Goal: Task Accomplishment & Management: Use online tool/utility

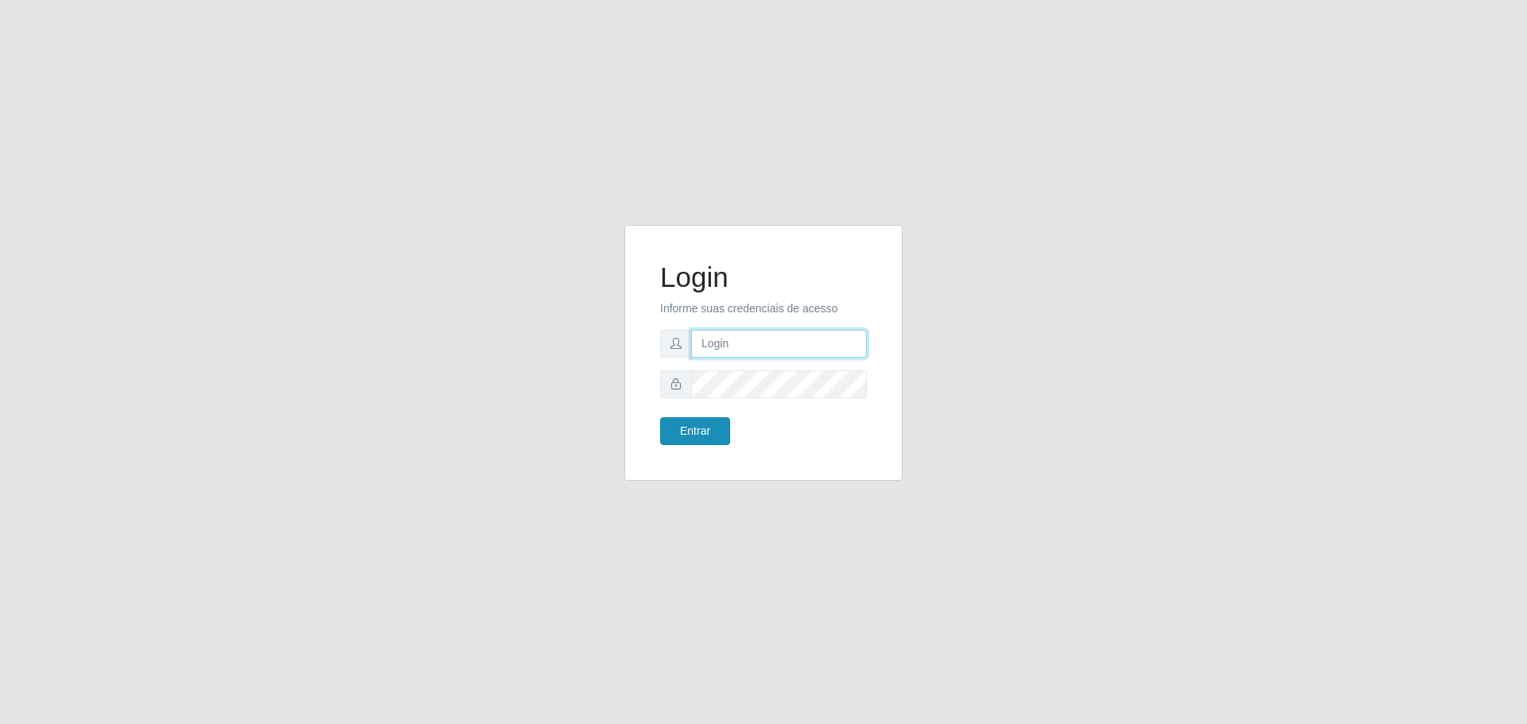
type input "[EMAIL_ADDRESS][DOMAIN_NAME]"
click at [696, 433] on button "Entrar" at bounding box center [695, 431] width 70 height 28
click at [698, 422] on button "Entrar" at bounding box center [695, 431] width 70 height 28
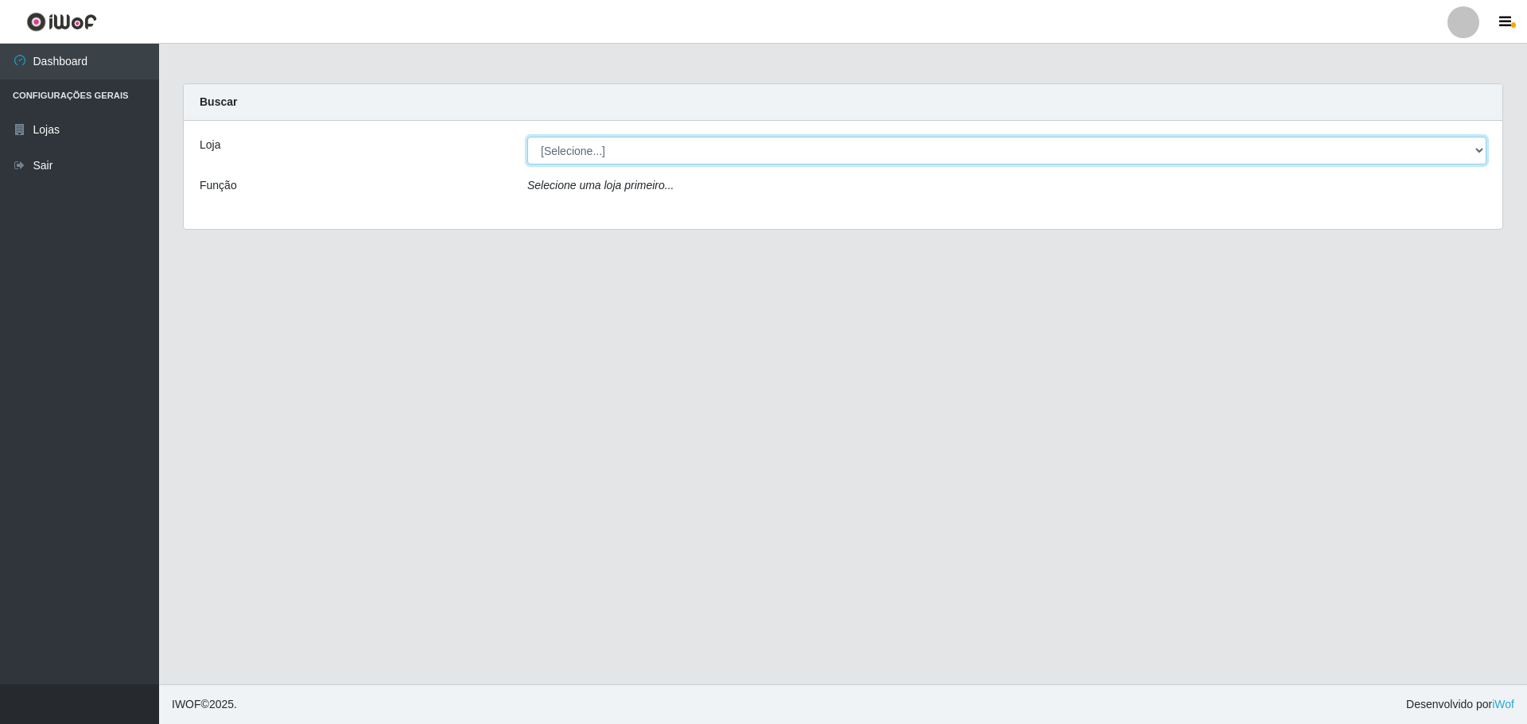
click at [848, 153] on select "[Selecione...] [GEOGRAPHIC_DATA] - [GEOGRAPHIC_DATA][DATE]" at bounding box center [1006, 151] width 959 height 28
select select "527"
click at [527, 137] on select "[Selecione...] [GEOGRAPHIC_DATA] - [GEOGRAPHIC_DATA][DATE]" at bounding box center [1006, 151] width 959 height 28
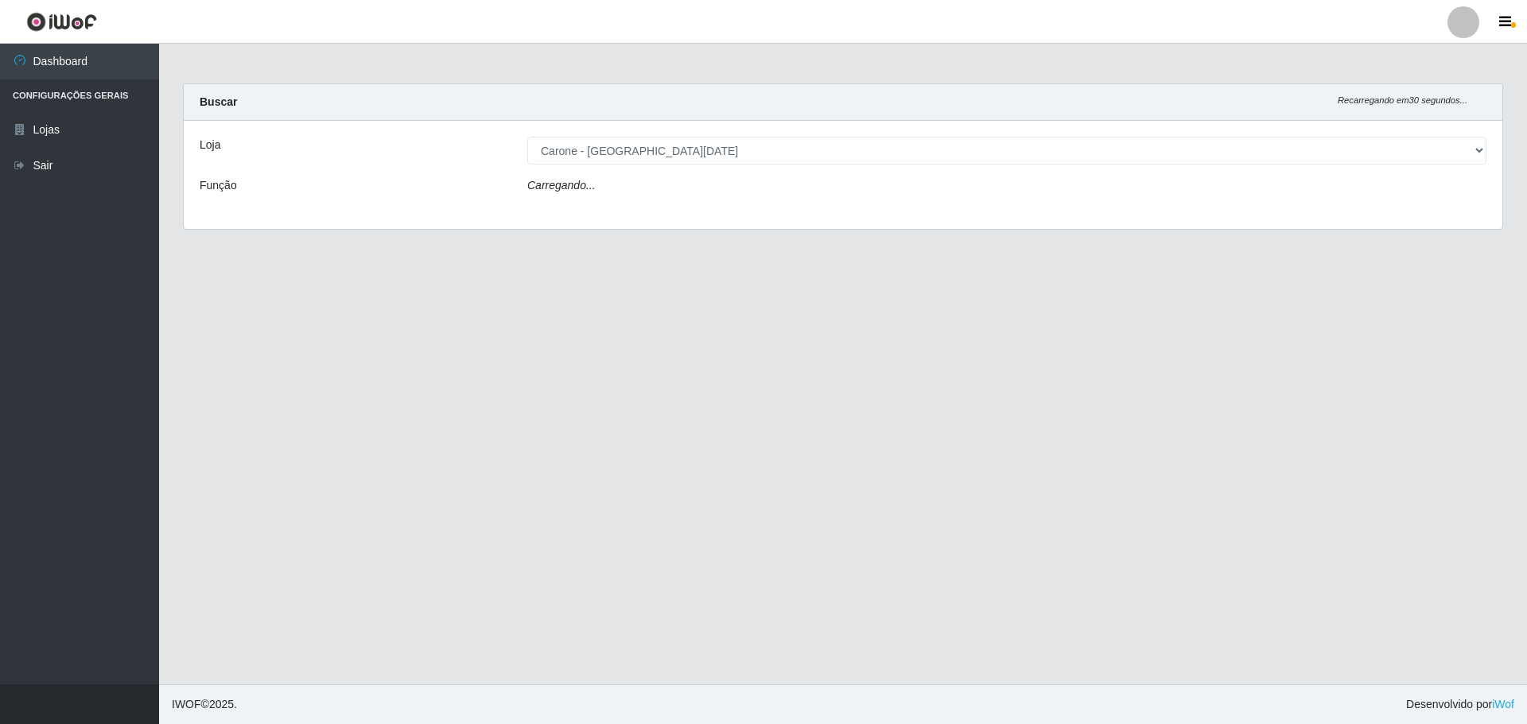
click at [709, 184] on div "Carregando..." at bounding box center [1006, 188] width 983 height 23
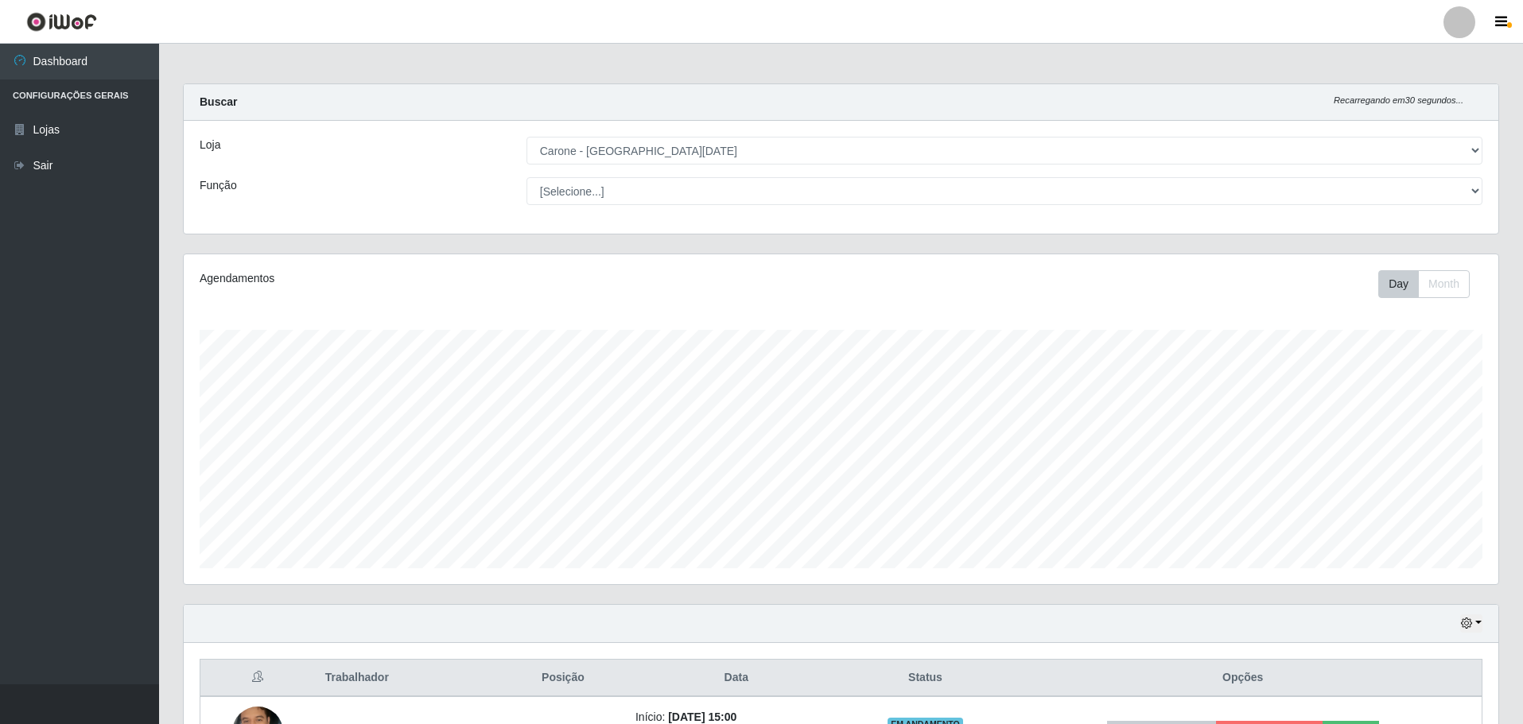
scroll to position [330, 1314]
click at [771, 194] on select "[Selecione...] Embalador Embalador + Embalador ++ Repositor Repositor + Reposit…" at bounding box center [1004, 191] width 956 height 28
select select "24"
click at [526, 177] on select "[Selecione...] Embalador Embalador + Embalador ++ Repositor Repositor + Reposit…" at bounding box center [1004, 191] width 956 height 28
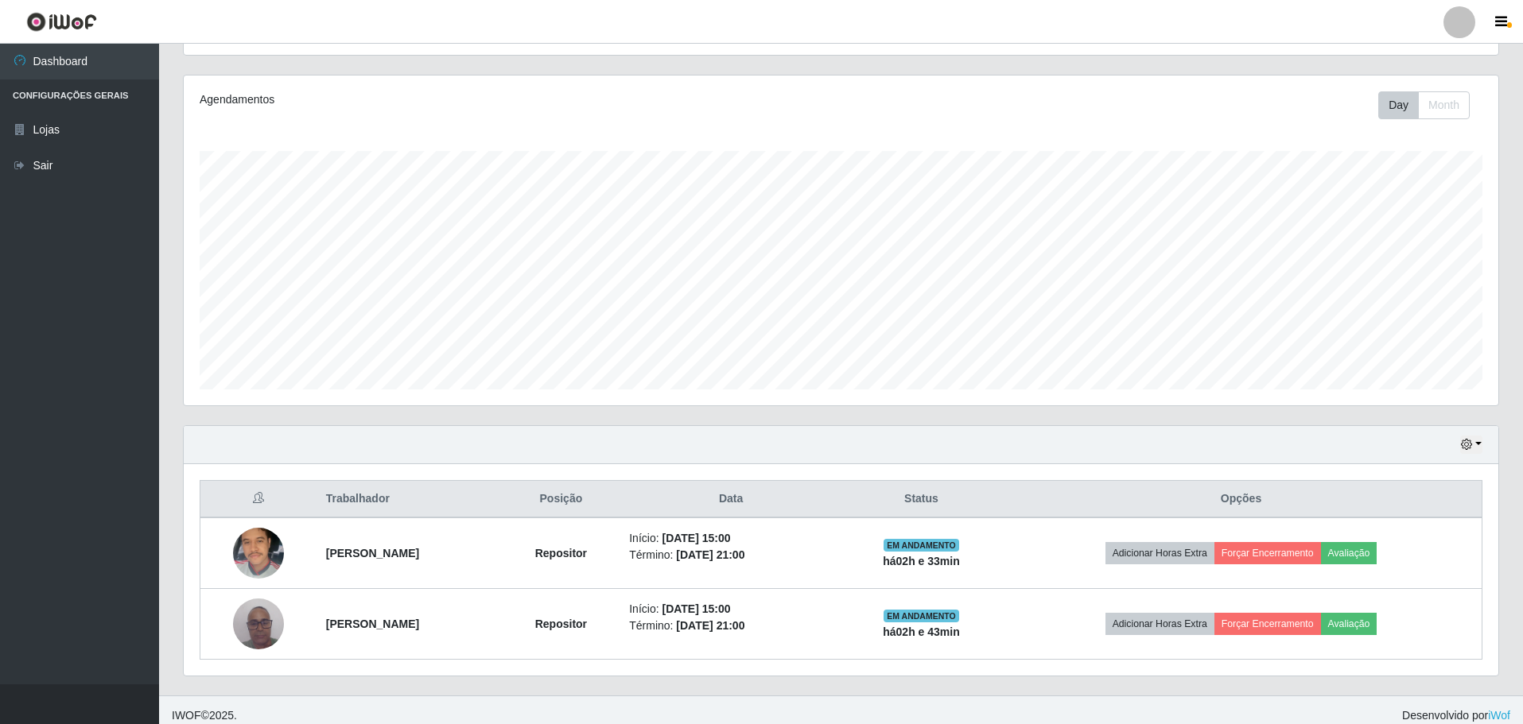
scroll to position [190, 0]
